Goal: Transaction & Acquisition: Subscribe to service/newsletter

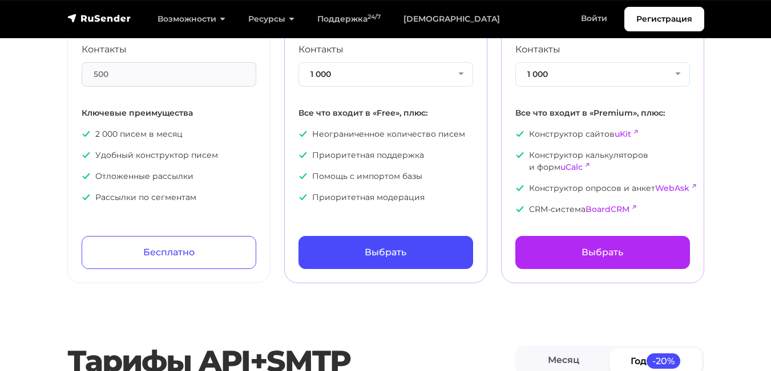
scroll to position [95, 0]
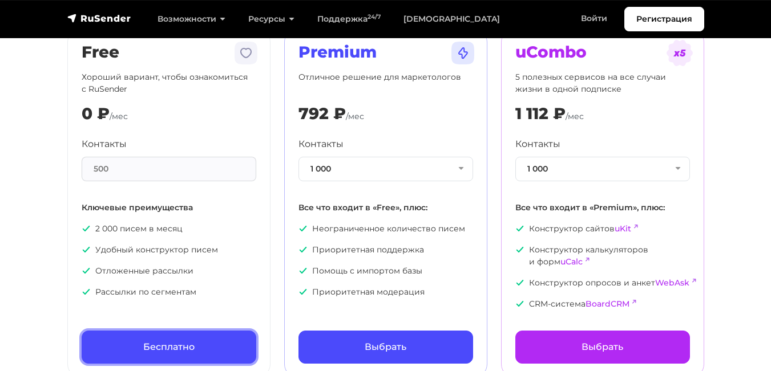
click at [193, 345] on link "Бесплатно" at bounding box center [169, 347] width 175 height 33
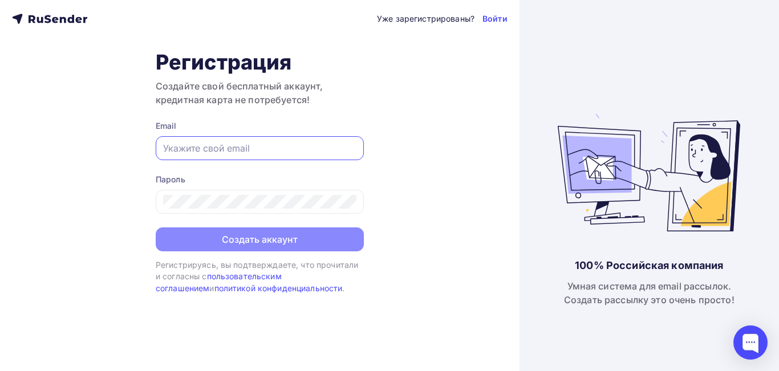
click at [181, 147] on input "text" at bounding box center [259, 148] width 193 height 14
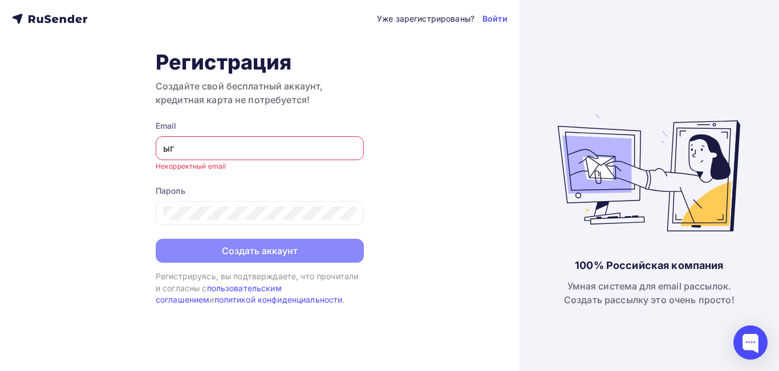
type input "ы"
drag, startPoint x: 215, startPoint y: 149, endPoint x: 117, endPoint y: 149, distance: 98.1
click at [117, 149] on div "Уже зарегистрированы? Войти Регистрация Создайте свой бесплатный аккаунт, креди…" at bounding box center [260, 185] width 520 height 371
type input "р"
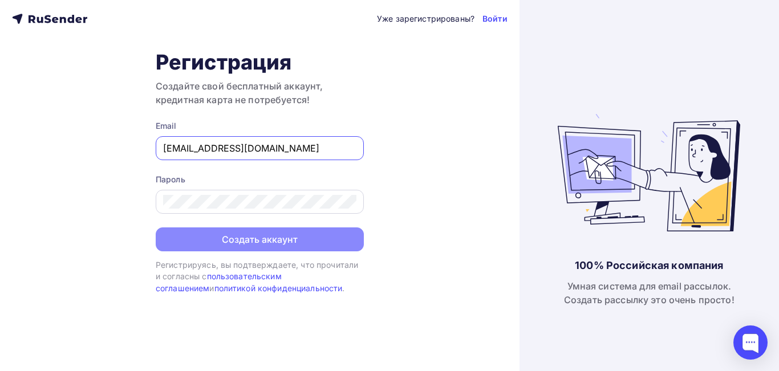
type input "help@vexcele.ru"
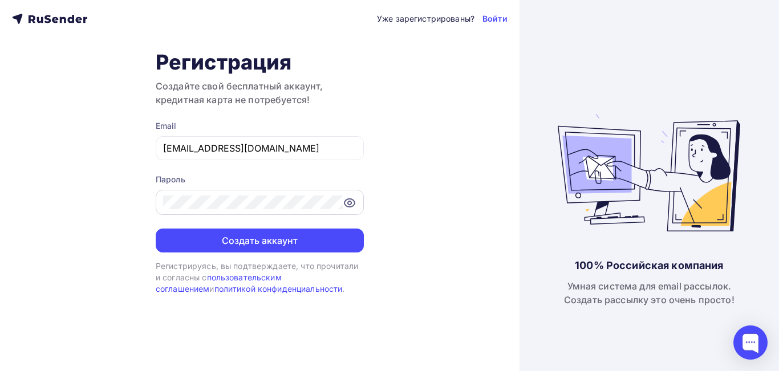
click at [350, 200] on icon at bounding box center [350, 203] width 14 height 14
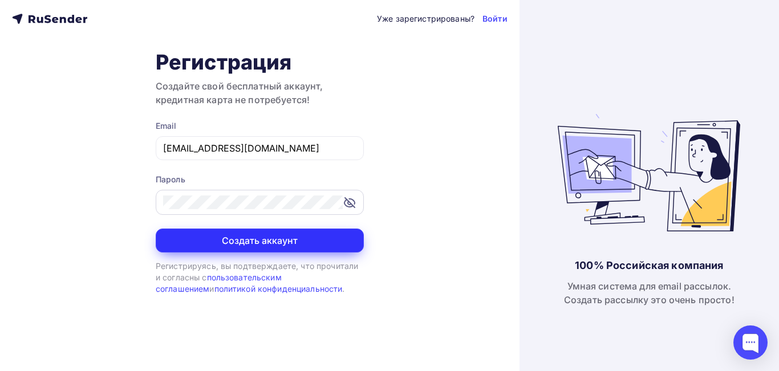
click at [336, 242] on button "Создать аккаунт" at bounding box center [260, 241] width 208 height 24
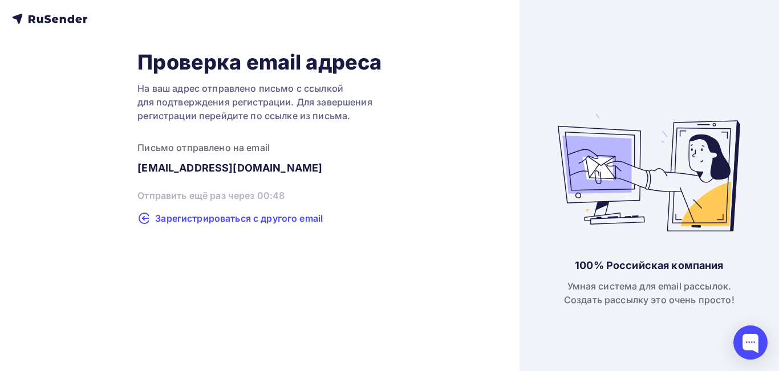
click at [286, 220] on span "Зарегистрироваться с другого email" at bounding box center [239, 219] width 168 height 14
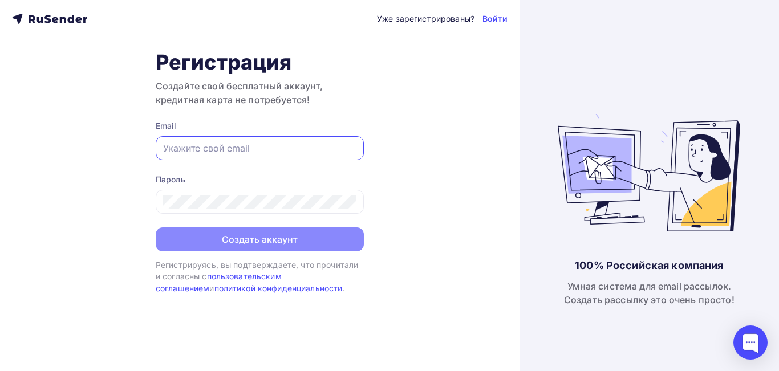
click at [168, 147] on input "text" at bounding box center [259, 148] width 193 height 14
drag, startPoint x: 271, startPoint y: 151, endPoint x: 76, endPoint y: 129, distance: 196.3
click at [76, 129] on div "Уже зарегистрированы? Войти Регистрация Создайте свой бесплатный аккаунт, креди…" at bounding box center [260, 185] width 520 height 371
type input "box.helga@mail.ru"
